Goal: Task Accomplishment & Management: Complete application form

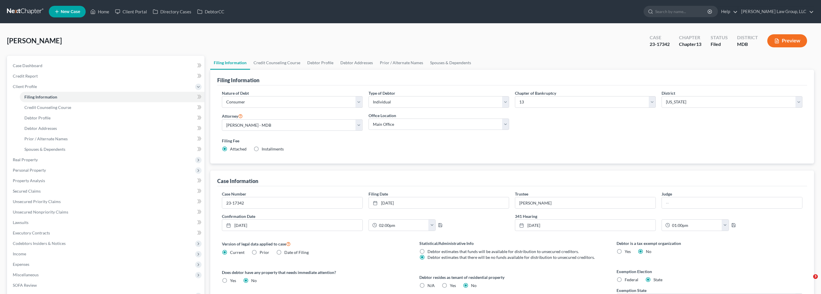
select select "1"
select select "0"
select select "3"
select select "38"
select select "0"
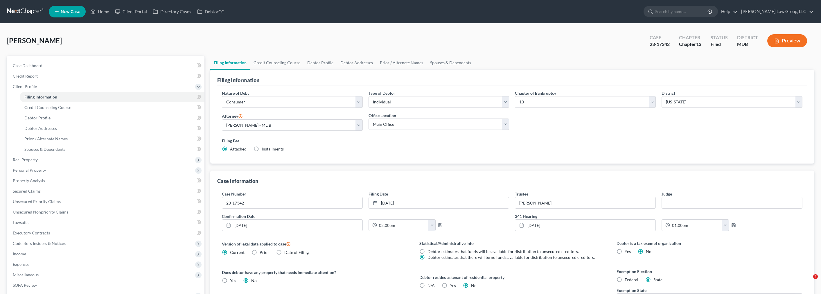
select select "21"
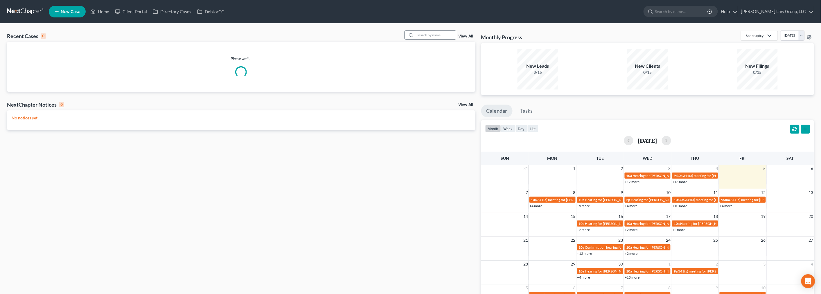
click at [435, 34] on input "search" at bounding box center [435, 35] width 41 height 8
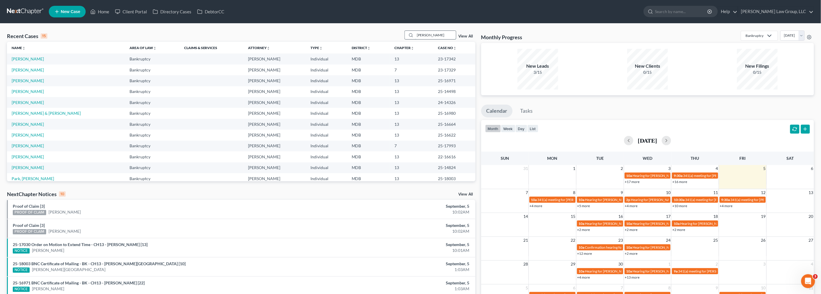
type input "mainhart"
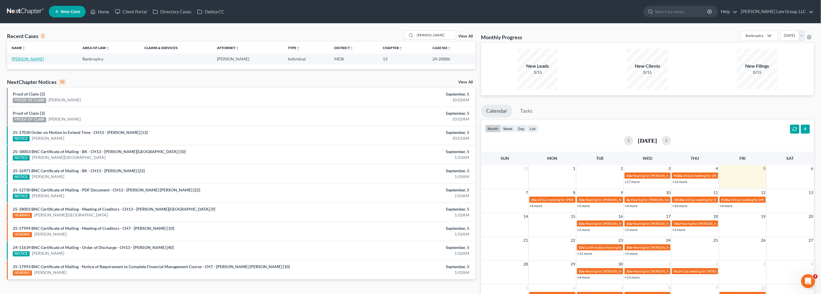
click at [33, 59] on link "Mainhart, Josephine" at bounding box center [28, 58] width 32 height 5
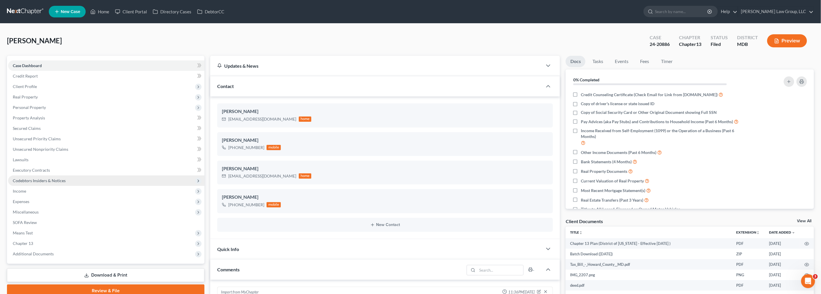
scroll to position [103, 0]
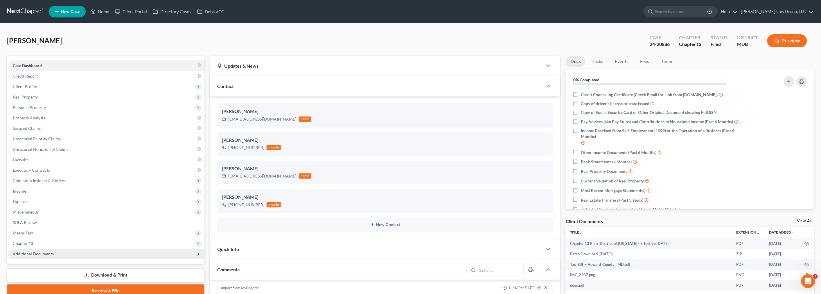
click at [62, 252] on span "Additional Documents" at bounding box center [106, 254] width 196 height 10
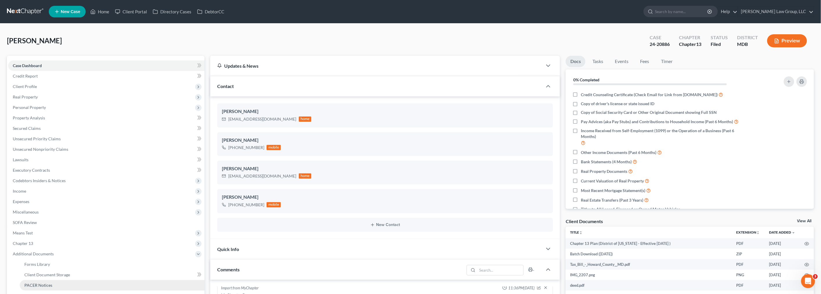
click at [60, 284] on link "PACER Notices" at bounding box center [112, 285] width 185 height 10
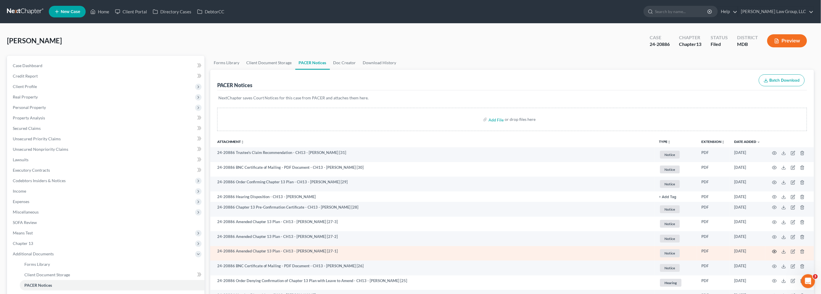
click at [774, 250] on icon "button" at bounding box center [775, 251] width 5 height 5
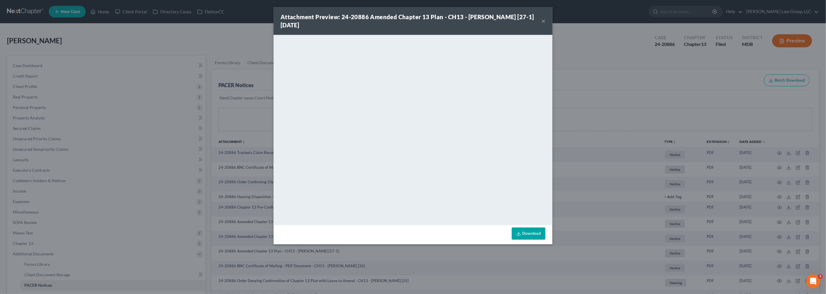
click at [544, 21] on button "×" at bounding box center [544, 20] width 4 height 7
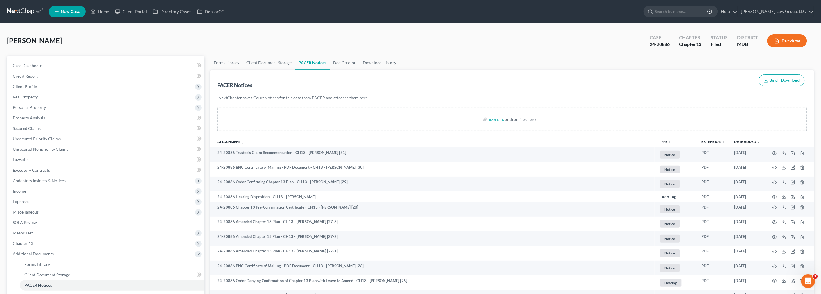
click at [36, 12] on link at bounding box center [25, 11] width 37 height 10
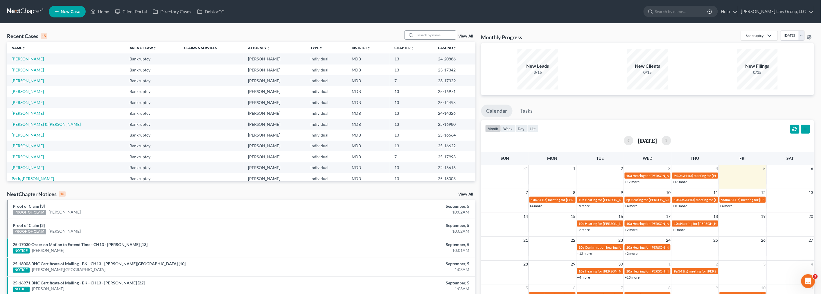
click at [428, 35] on input "search" at bounding box center [435, 35] width 41 height 8
click at [431, 34] on input "search" at bounding box center [435, 35] width 41 height 8
type input "beale"
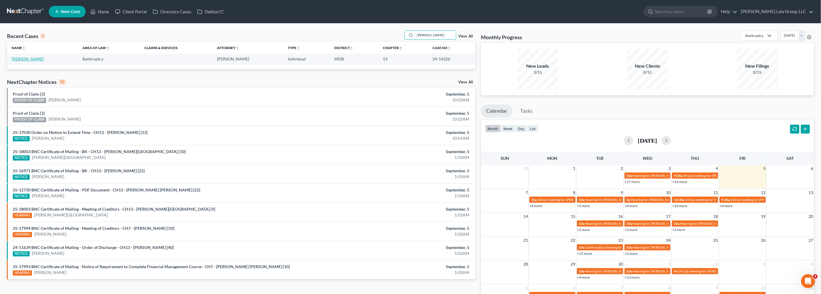
click at [26, 59] on link "Beale, Deborah" at bounding box center [28, 58] width 32 height 5
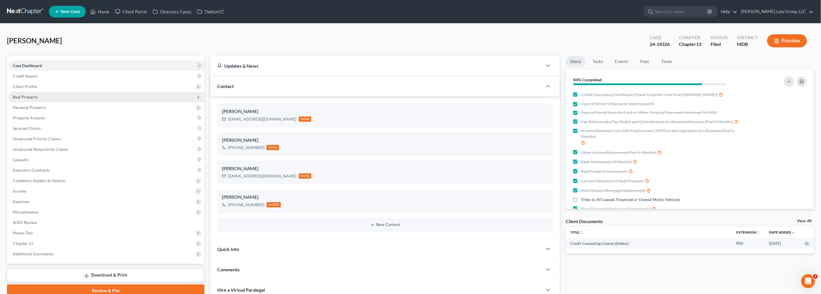
click at [42, 95] on span "Real Property" at bounding box center [106, 97] width 196 height 10
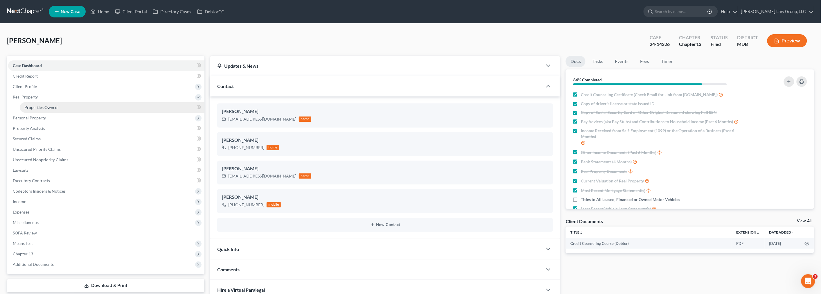
click at [42, 103] on link "Properties Owned" at bounding box center [112, 107] width 185 height 10
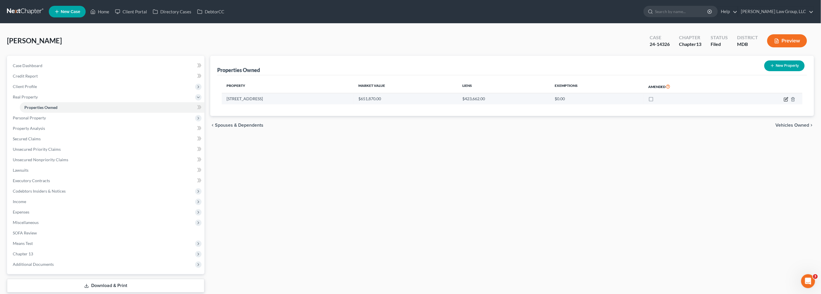
click at [785, 98] on icon "button" at bounding box center [785, 99] width 3 height 3
select select "21"
select select "3"
select select "1"
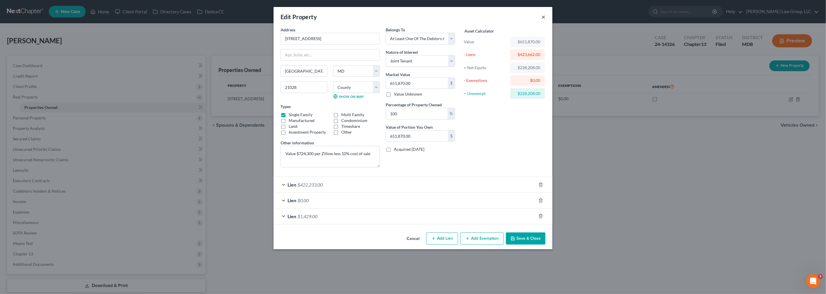
click at [542, 16] on button "×" at bounding box center [544, 16] width 4 height 7
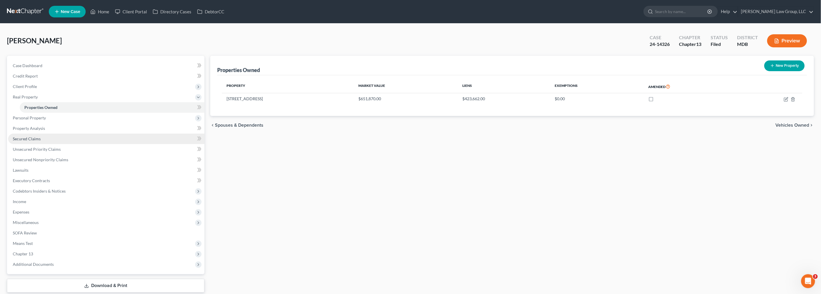
click at [27, 139] on span "Secured Claims" at bounding box center [27, 138] width 28 height 5
